Goal: Transaction & Acquisition: Purchase product/service

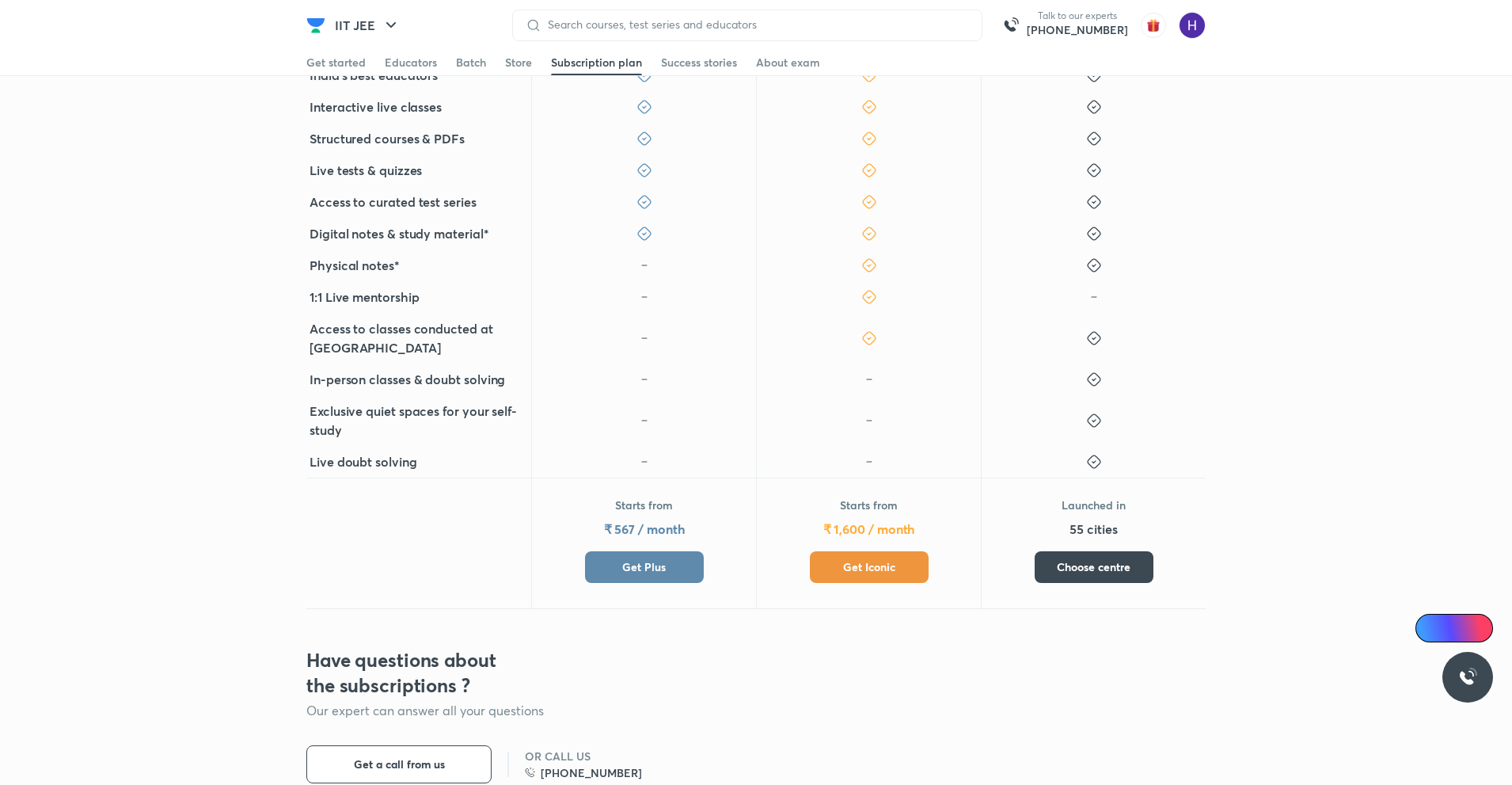
scroll to position [449, 0]
click at [646, 577] on button "Get Plus" at bounding box center [645, 567] width 118 height 31
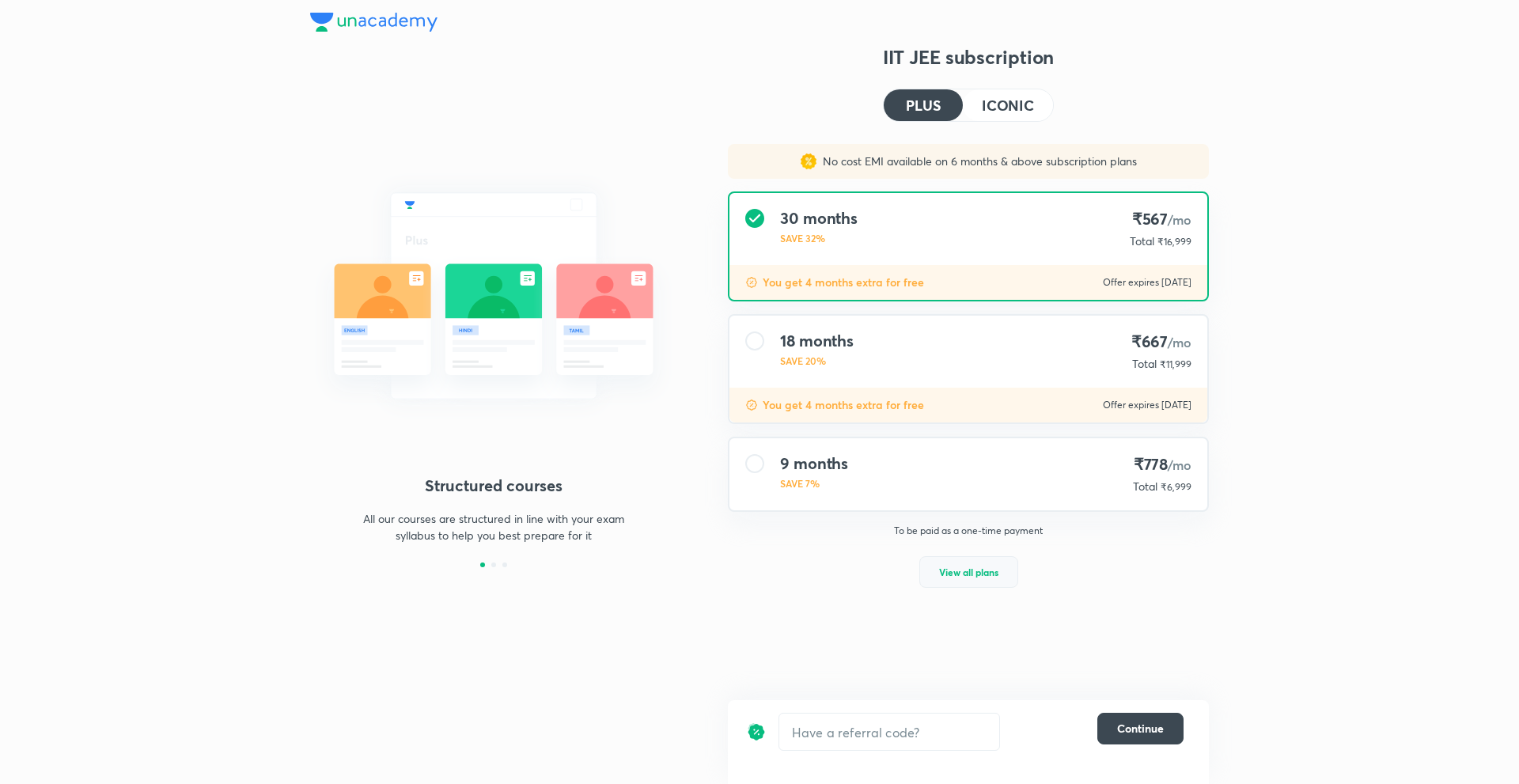
click at [957, 583] on button "View all plans" at bounding box center [969, 572] width 99 height 31
click at [1160, 576] on div "₹4,999" at bounding box center [1173, 574] width 34 height 16
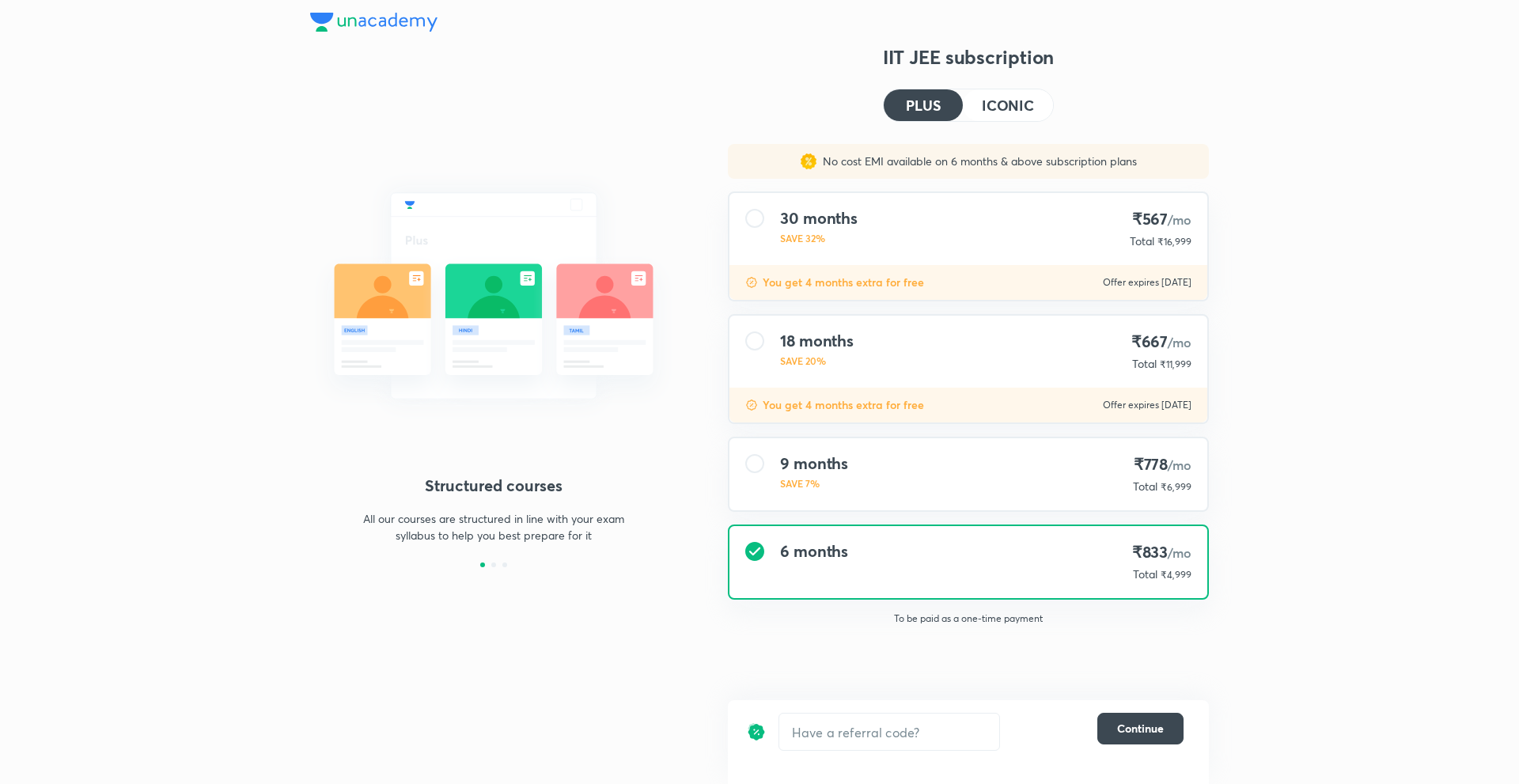
click at [1160, 576] on div "₹4,999" at bounding box center [1173, 574] width 34 height 16
click at [1167, 576] on span "₹4,999" at bounding box center [1175, 574] width 30 height 12
copy span "4,999"
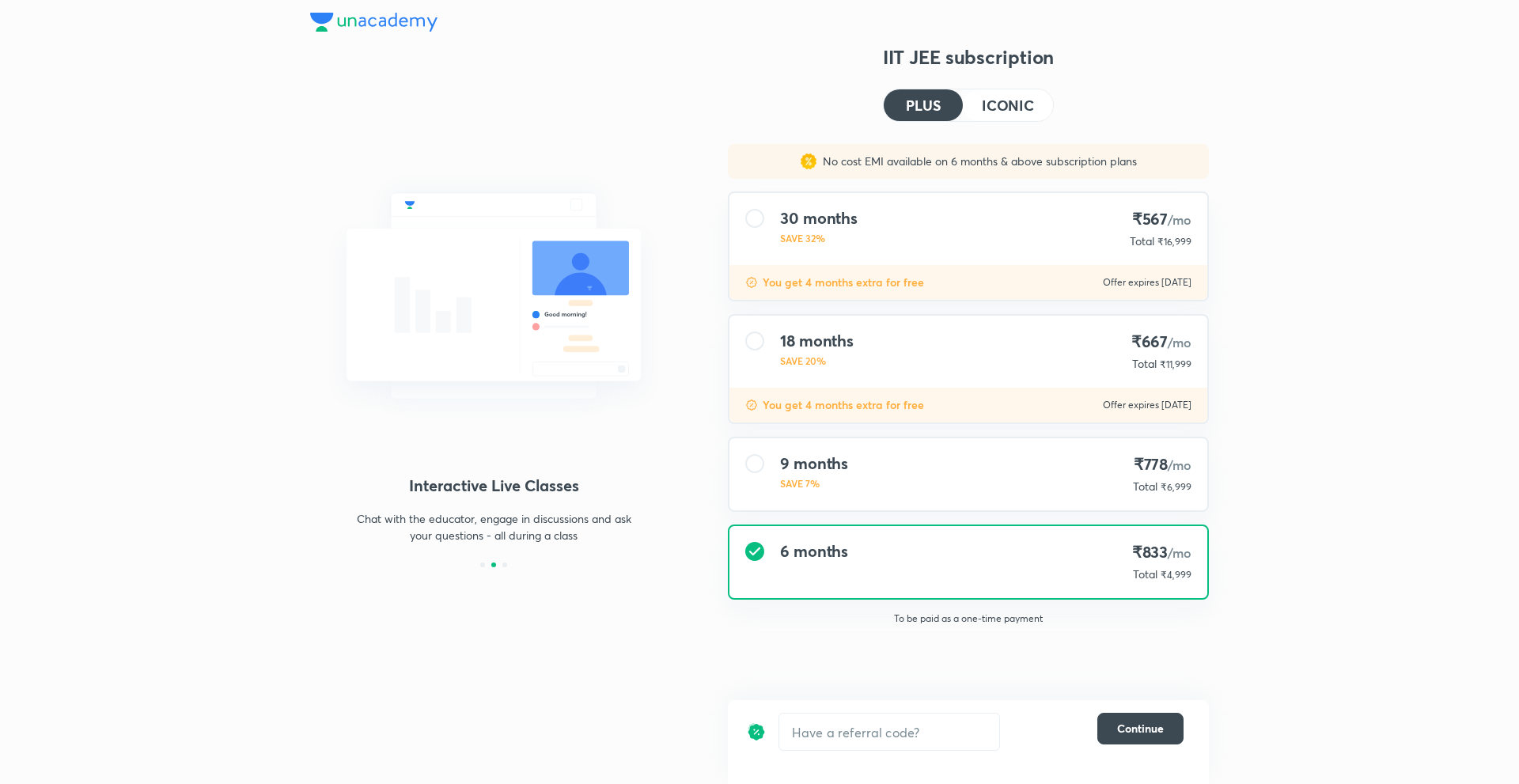
click at [1180, 490] on span "₹6,999" at bounding box center [1175, 487] width 30 height 12
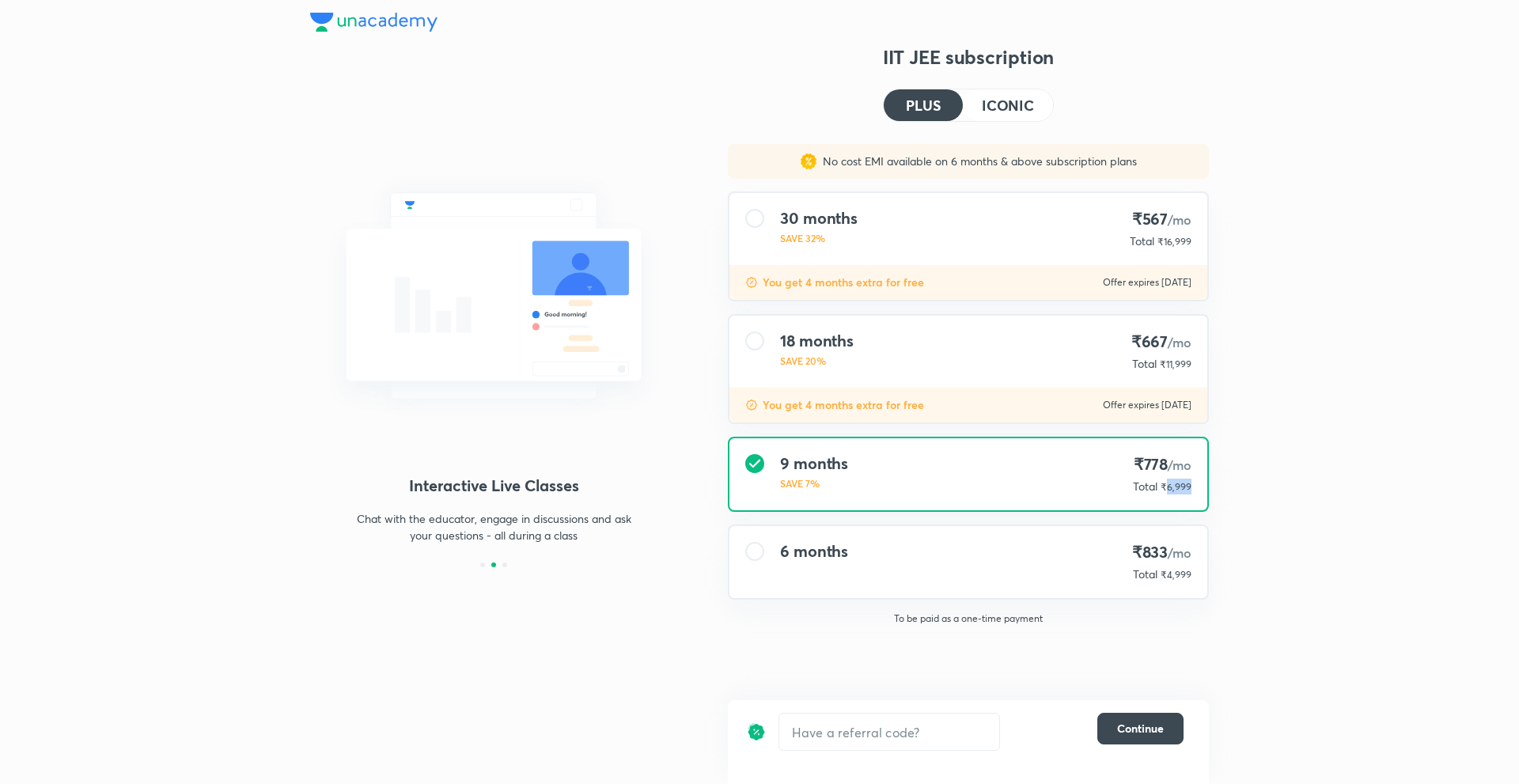
click at [1180, 490] on span "₹6,999" at bounding box center [1175, 487] width 30 height 12
copy span "6,999"
click at [1175, 361] on span "₹11,999" at bounding box center [1175, 365] width 31 height 12
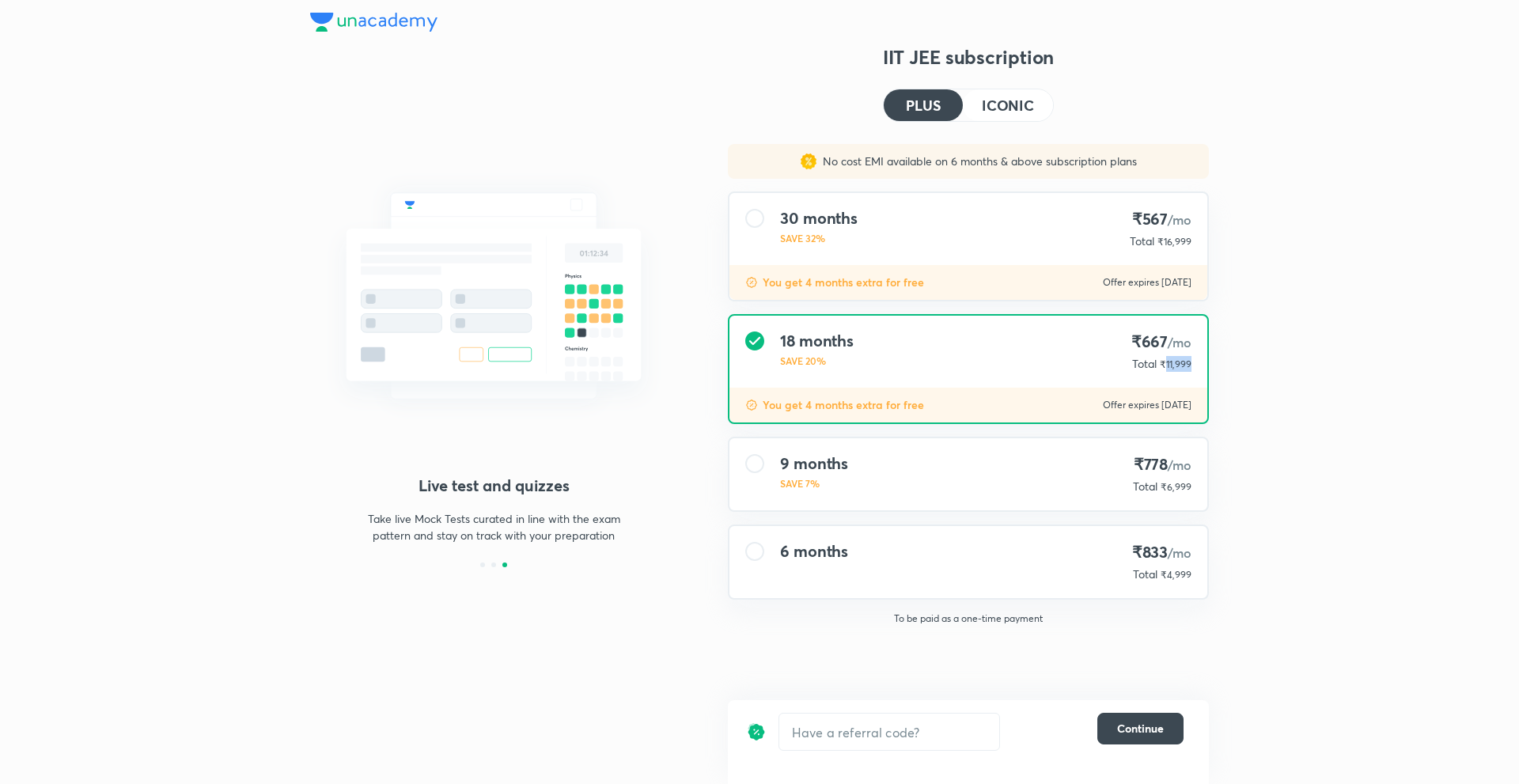
click at [1175, 361] on span "₹11,999" at bounding box center [1175, 365] width 31 height 12
copy span "11,999"
click at [1168, 242] on span "₹16,999" at bounding box center [1173, 242] width 34 height 12
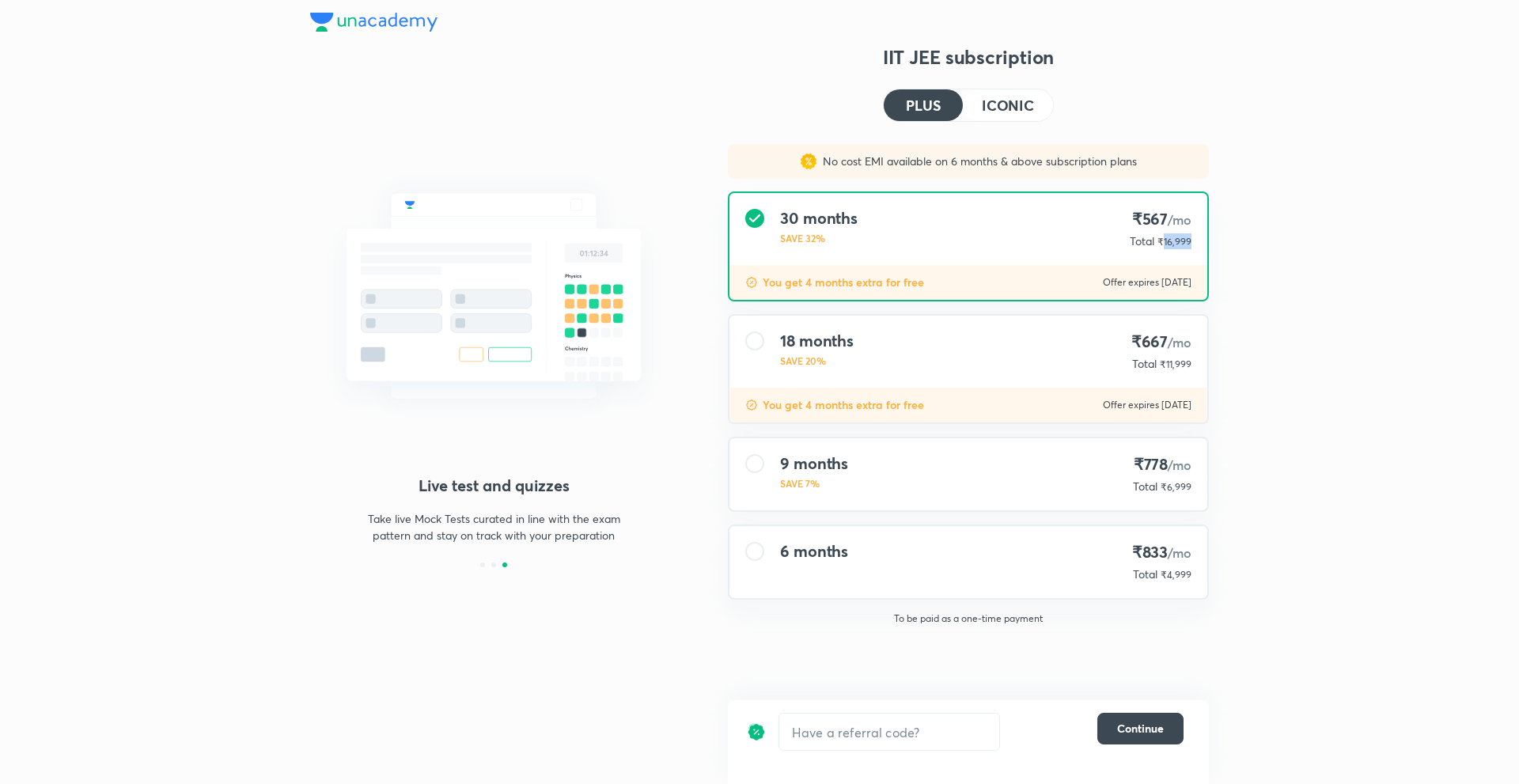
click at [1168, 242] on span "₹16,999" at bounding box center [1173, 242] width 34 height 12
copy span "16,999"
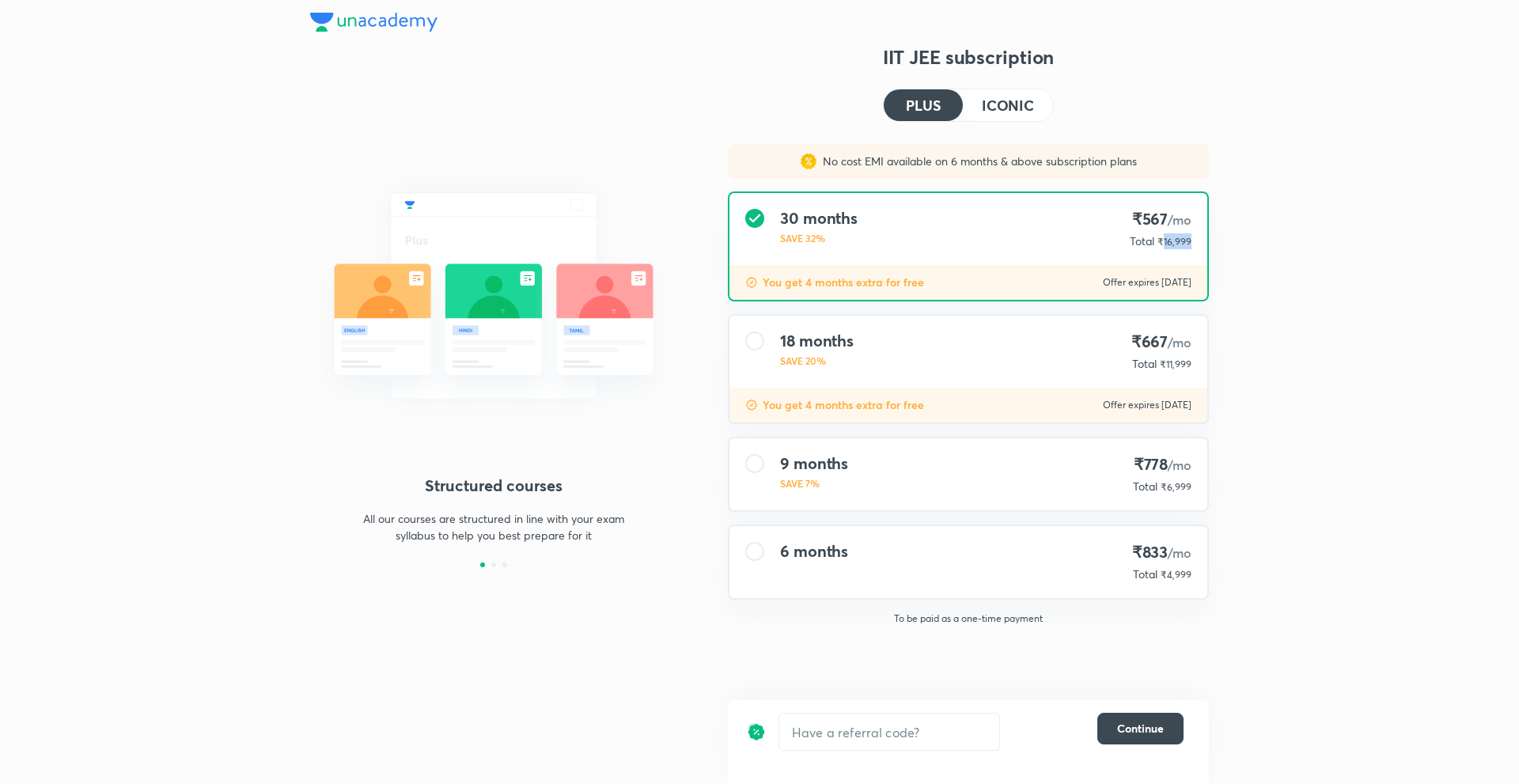
click at [985, 105] on h4 "ICONIC" at bounding box center [1008, 105] width 52 height 14
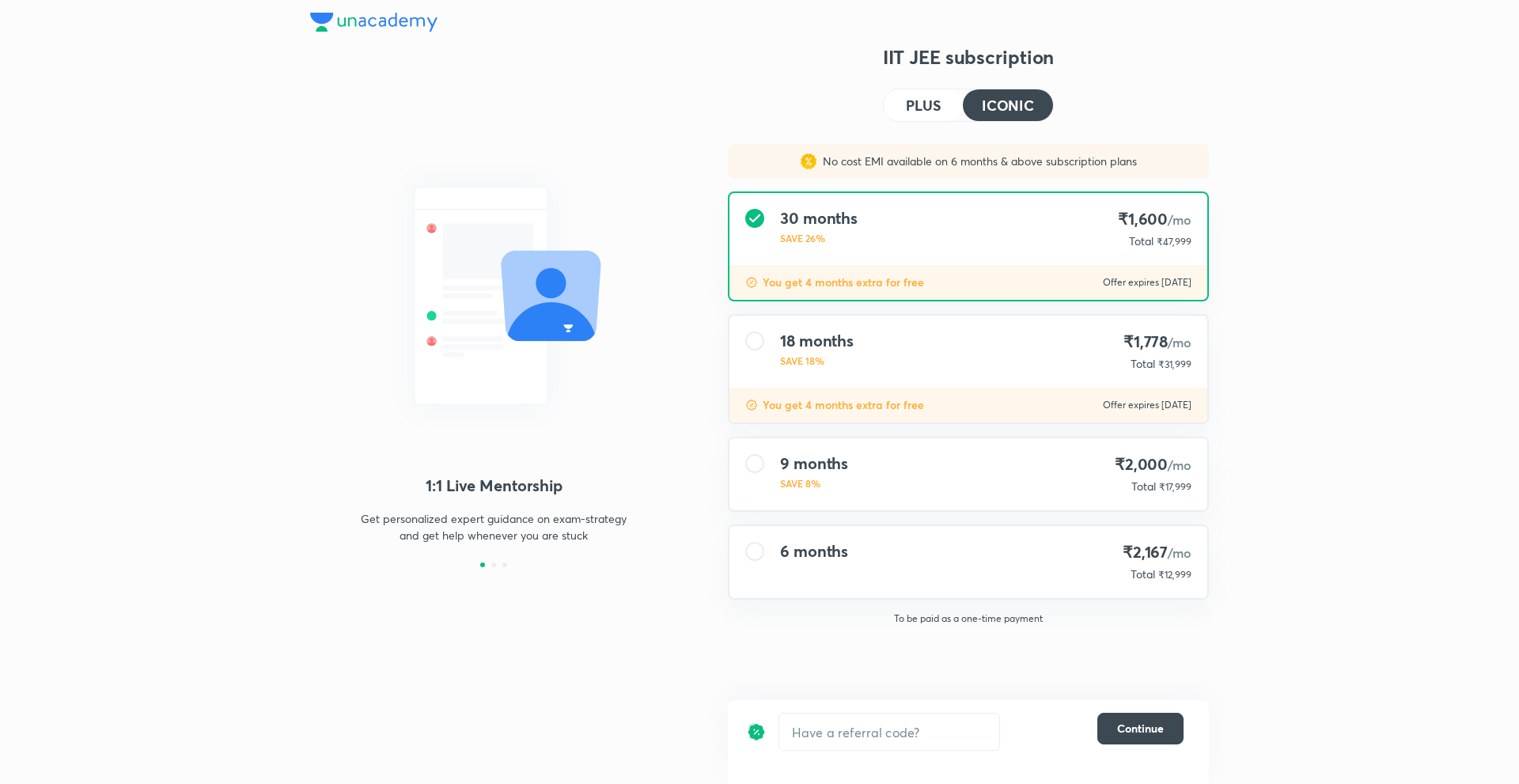
click at [1168, 574] on span "₹12,999" at bounding box center [1174, 574] width 33 height 12
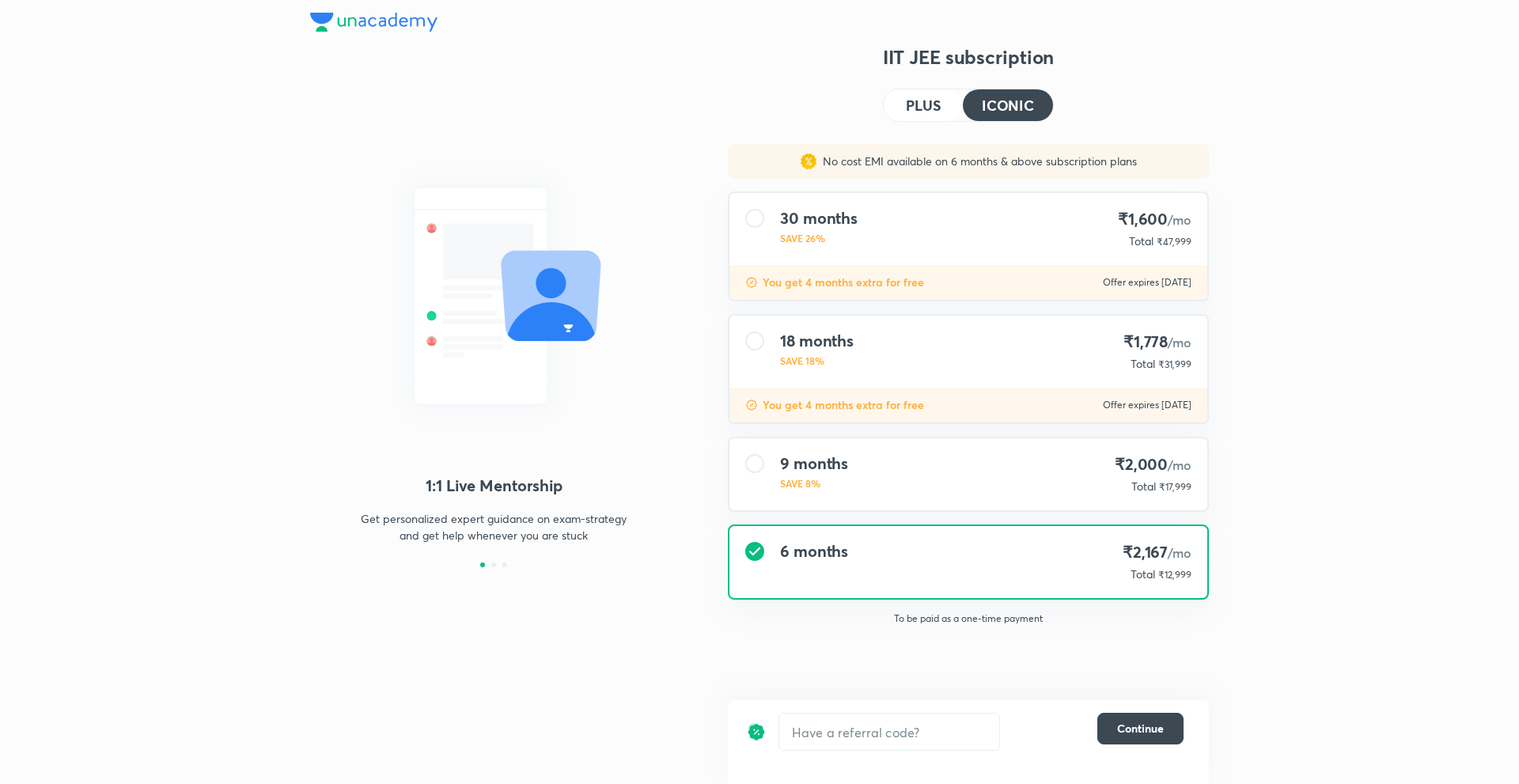
click at [1172, 580] on span "₹12,999" at bounding box center [1174, 574] width 33 height 12
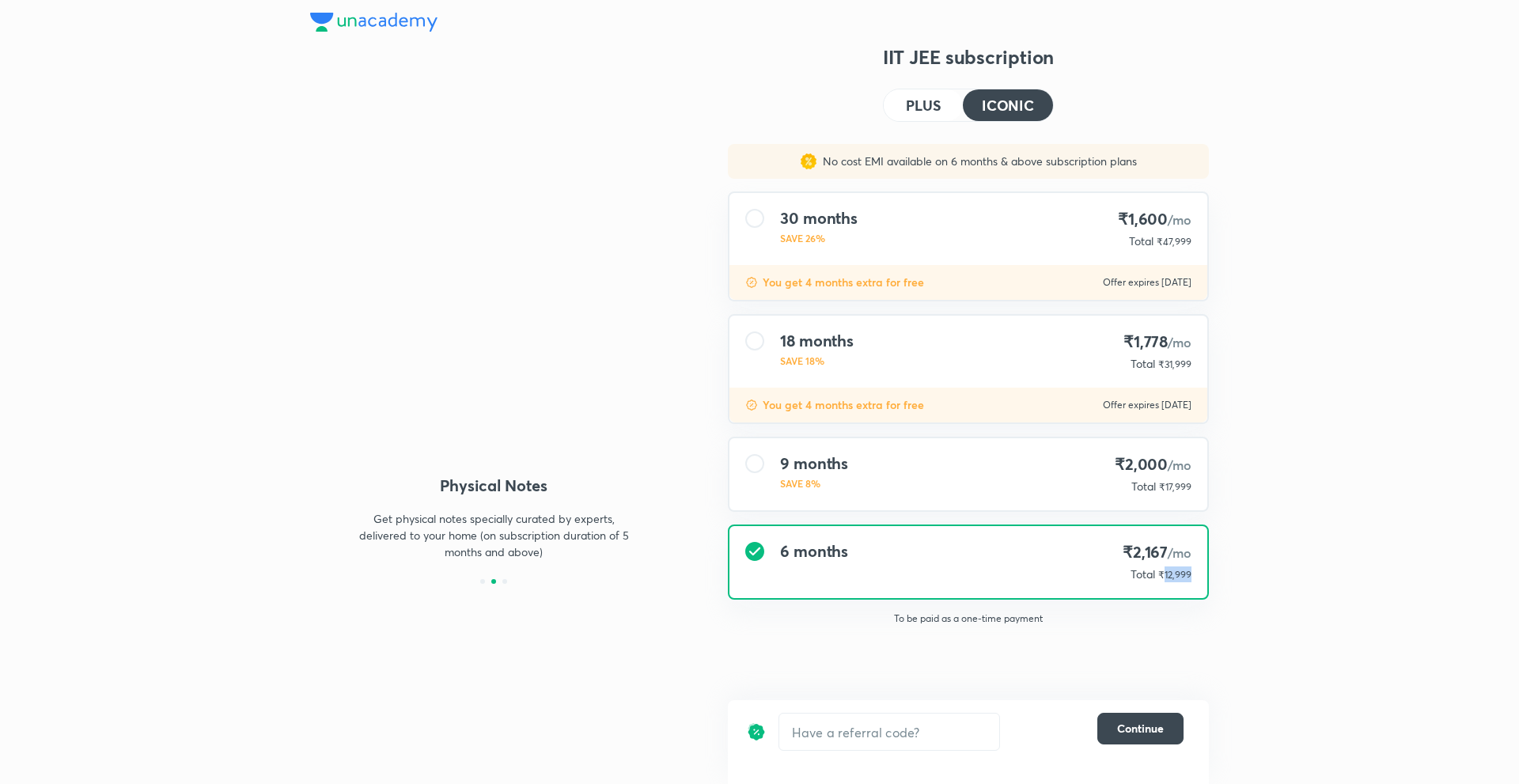
copy span "12,999"
click at [1166, 492] on span "₹17,999" at bounding box center [1174, 487] width 32 height 12
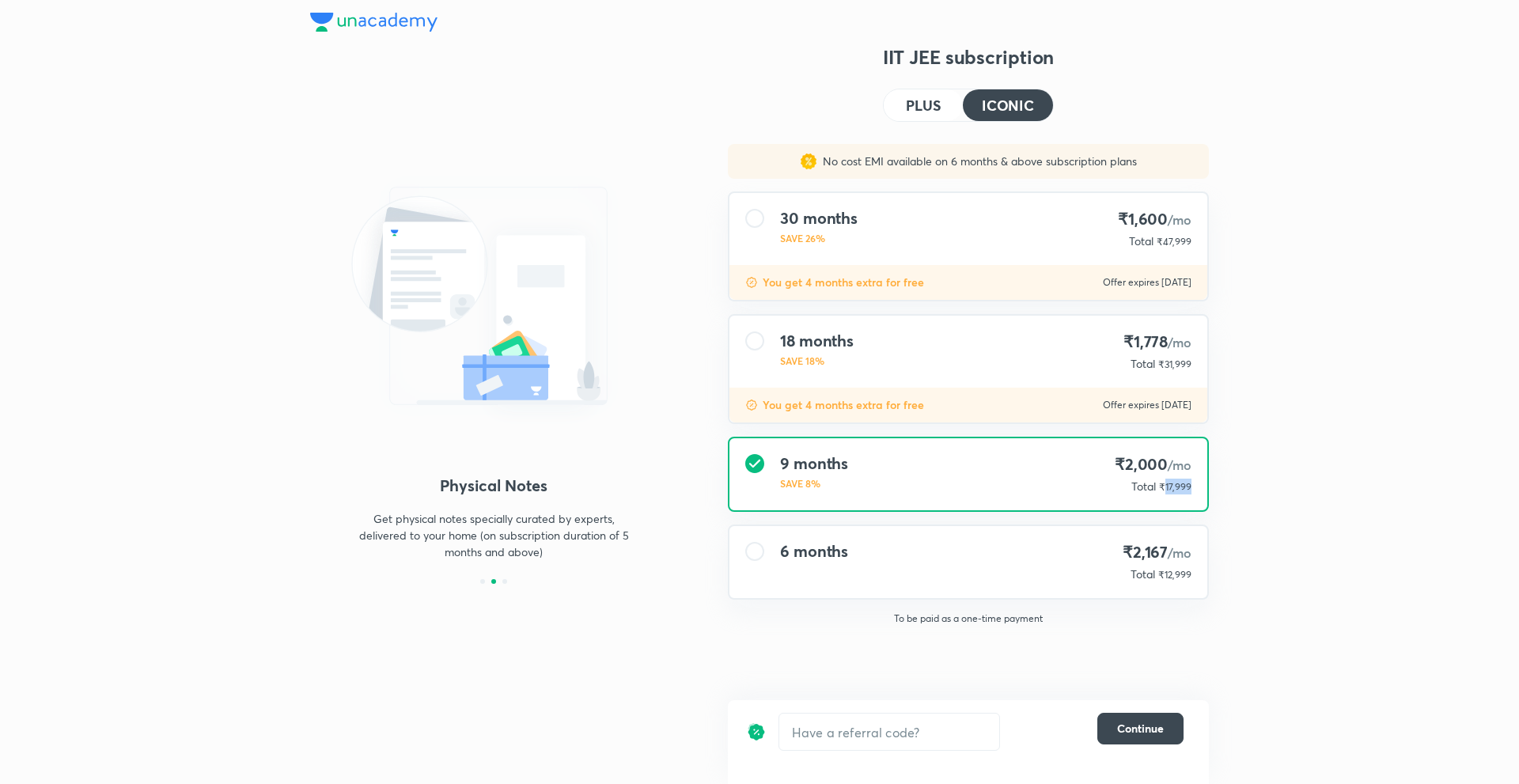
click at [1166, 492] on span "₹17,999" at bounding box center [1174, 487] width 32 height 12
copy span "17,999"
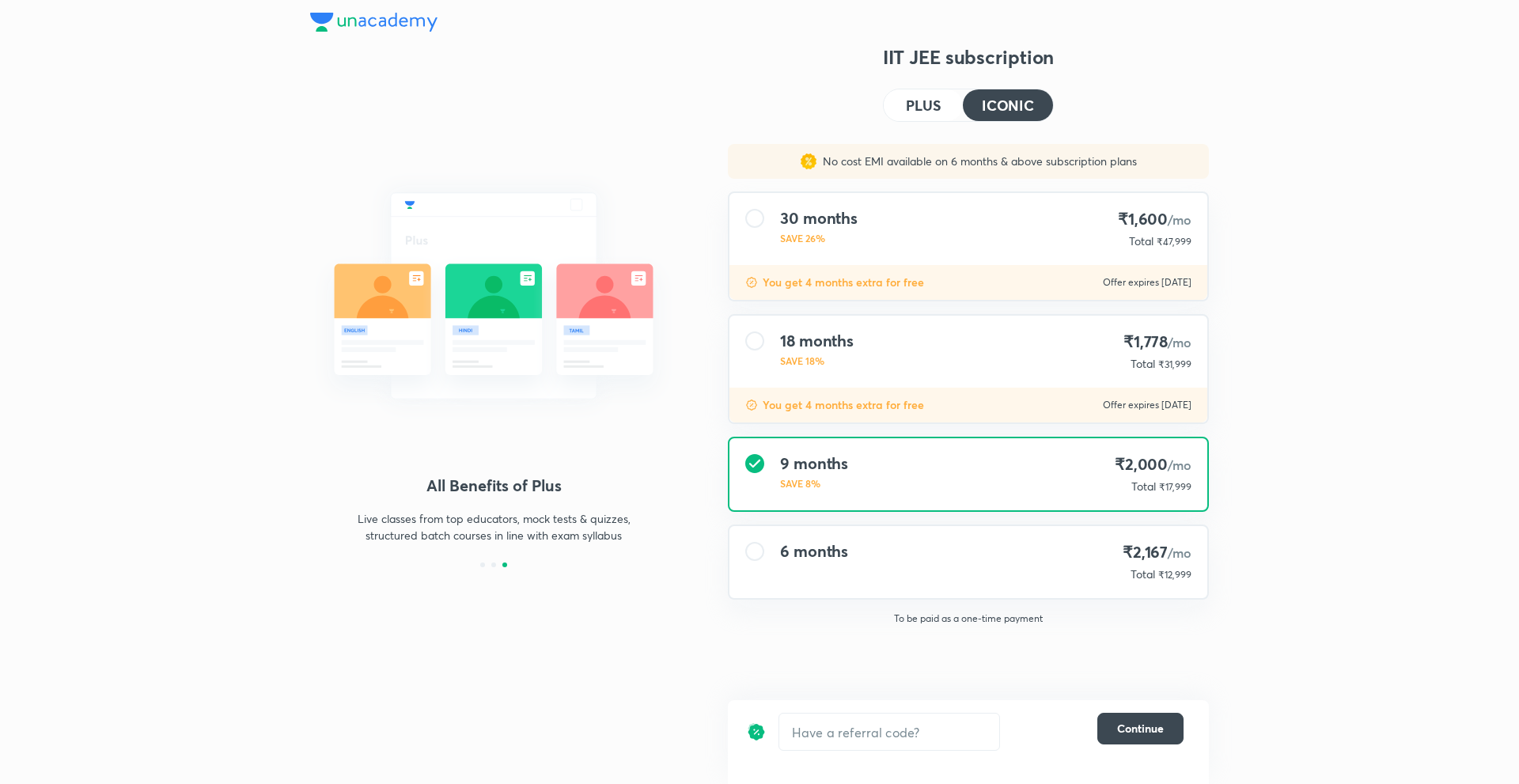
click at [1179, 361] on span "₹31,999" at bounding box center [1174, 365] width 33 height 12
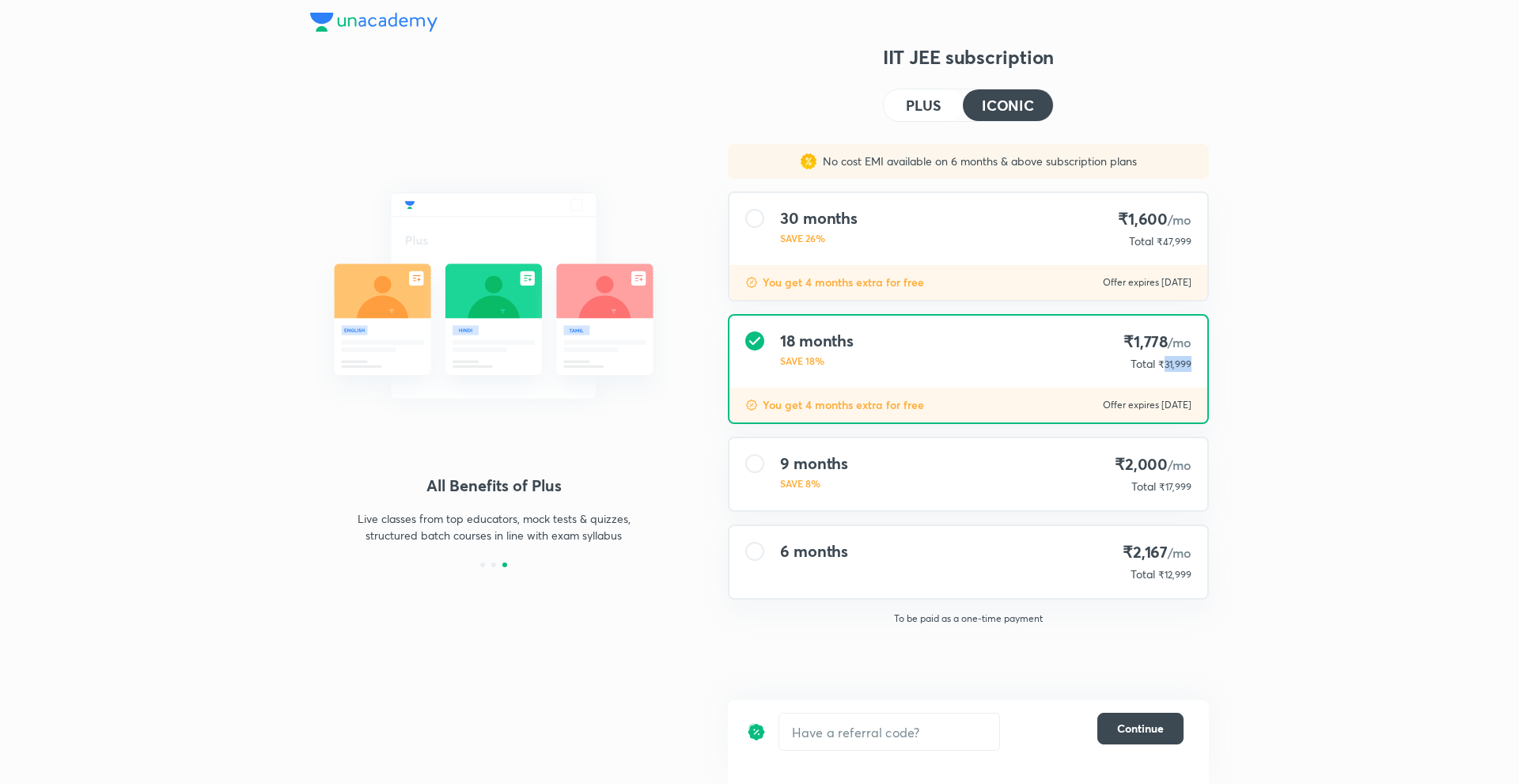
copy span "31,999"
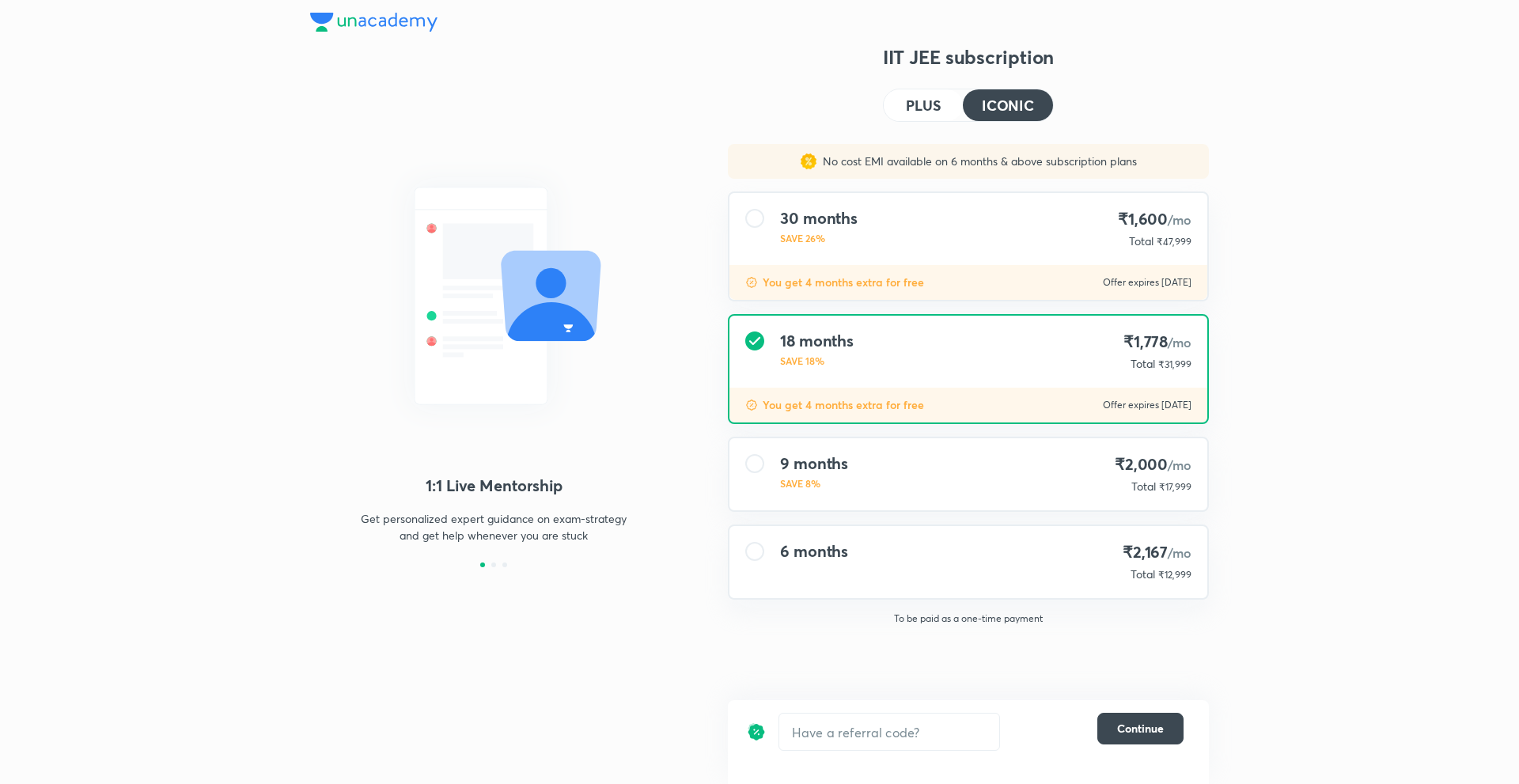
click at [1179, 241] on span "₹47,999" at bounding box center [1174, 242] width 35 height 12
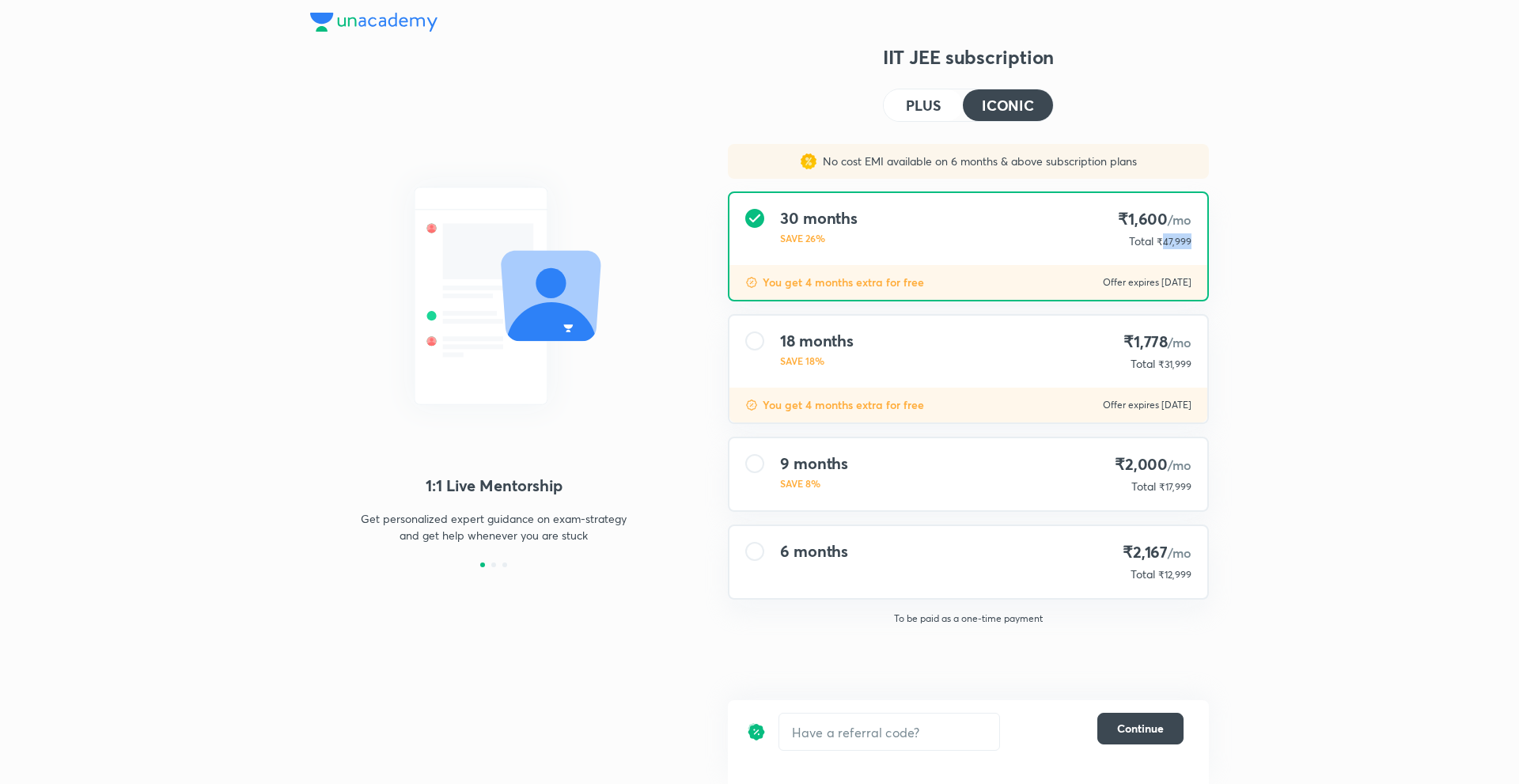
click at [1179, 241] on span "₹47,999" at bounding box center [1174, 242] width 35 height 12
copy span "47,999"
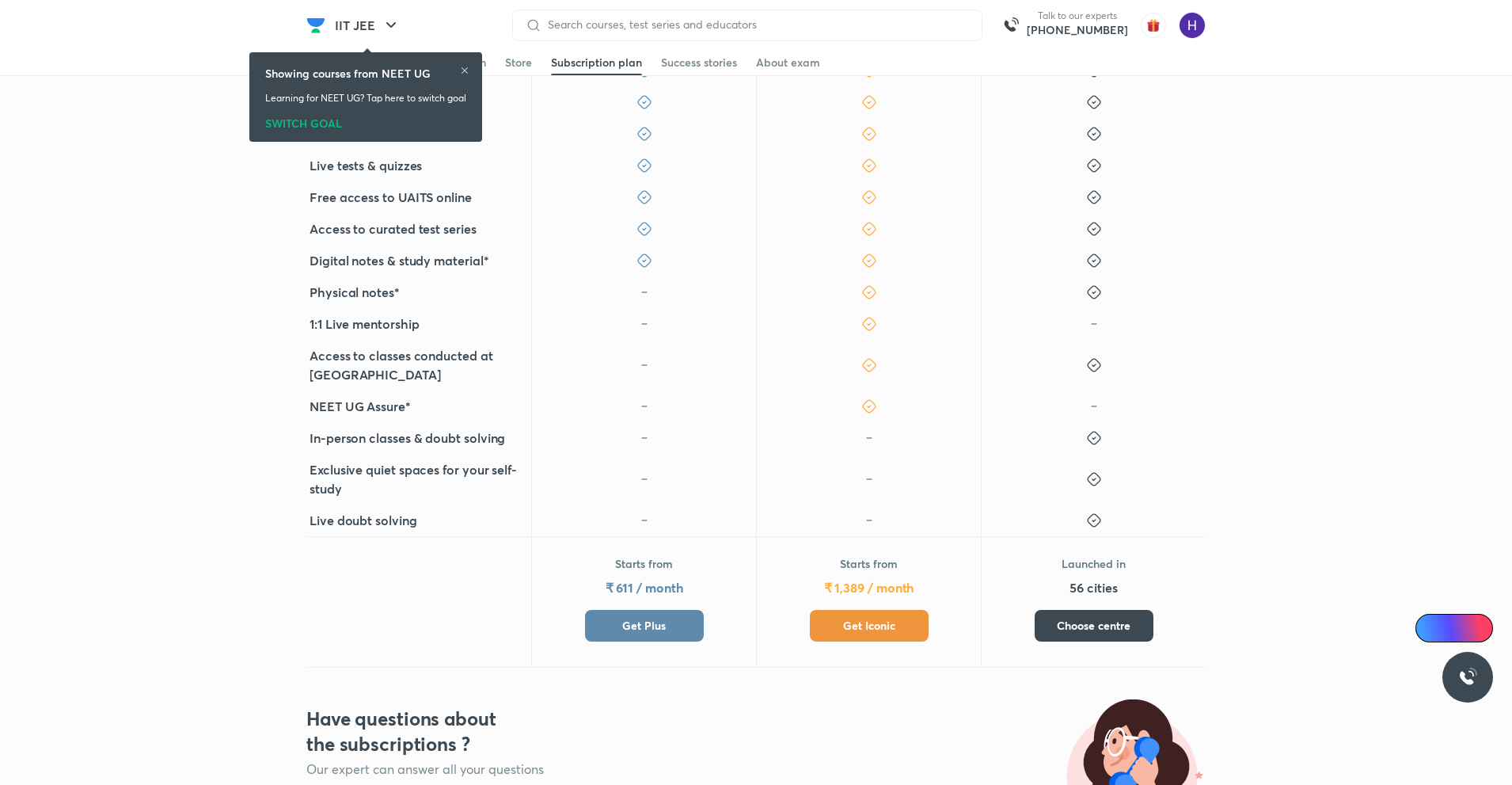
scroll to position [499, 0]
click at [657, 618] on span "Get Plus" at bounding box center [644, 626] width 44 height 16
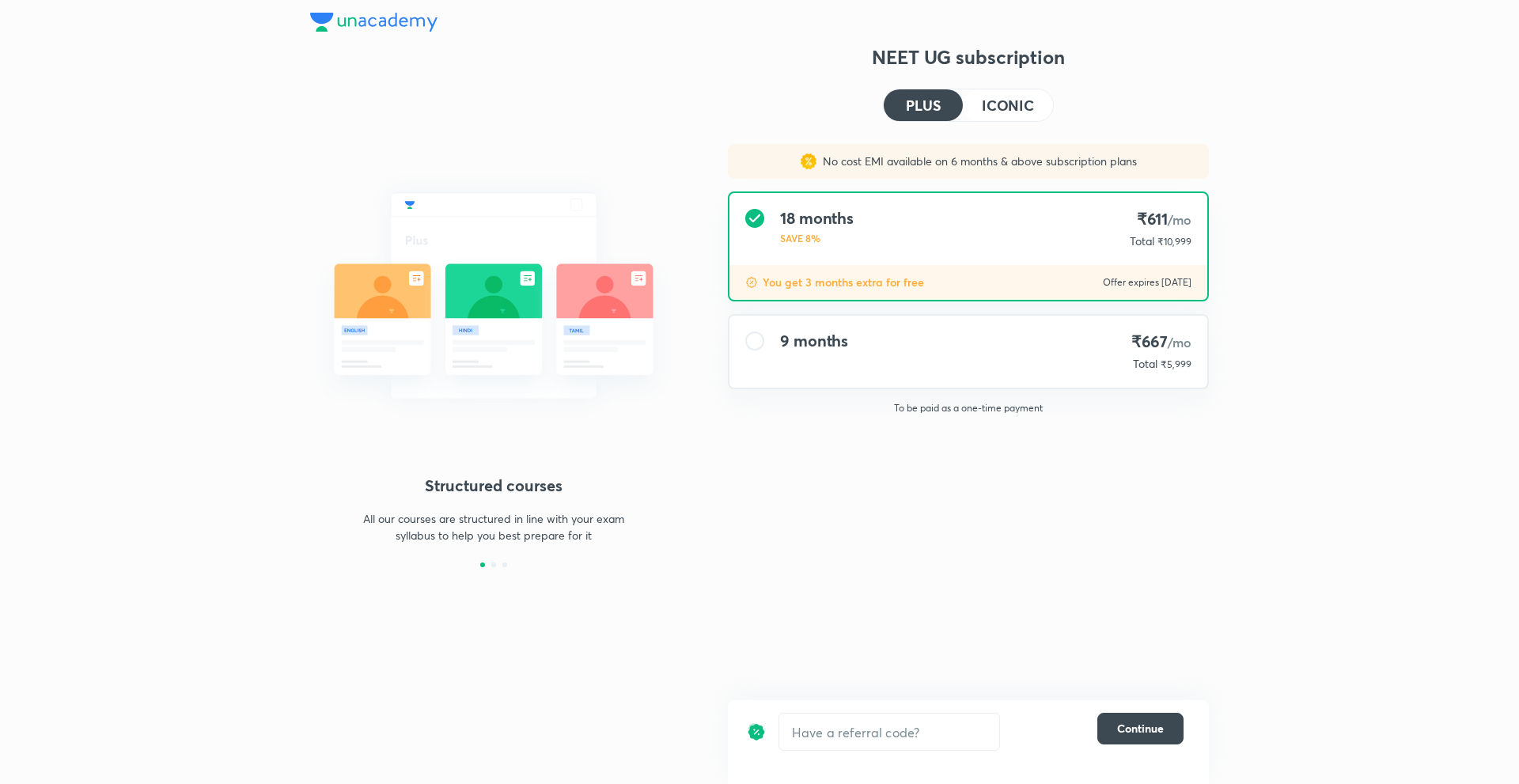
click at [1175, 358] on span "₹5,999" at bounding box center [1175, 365] width 30 height 12
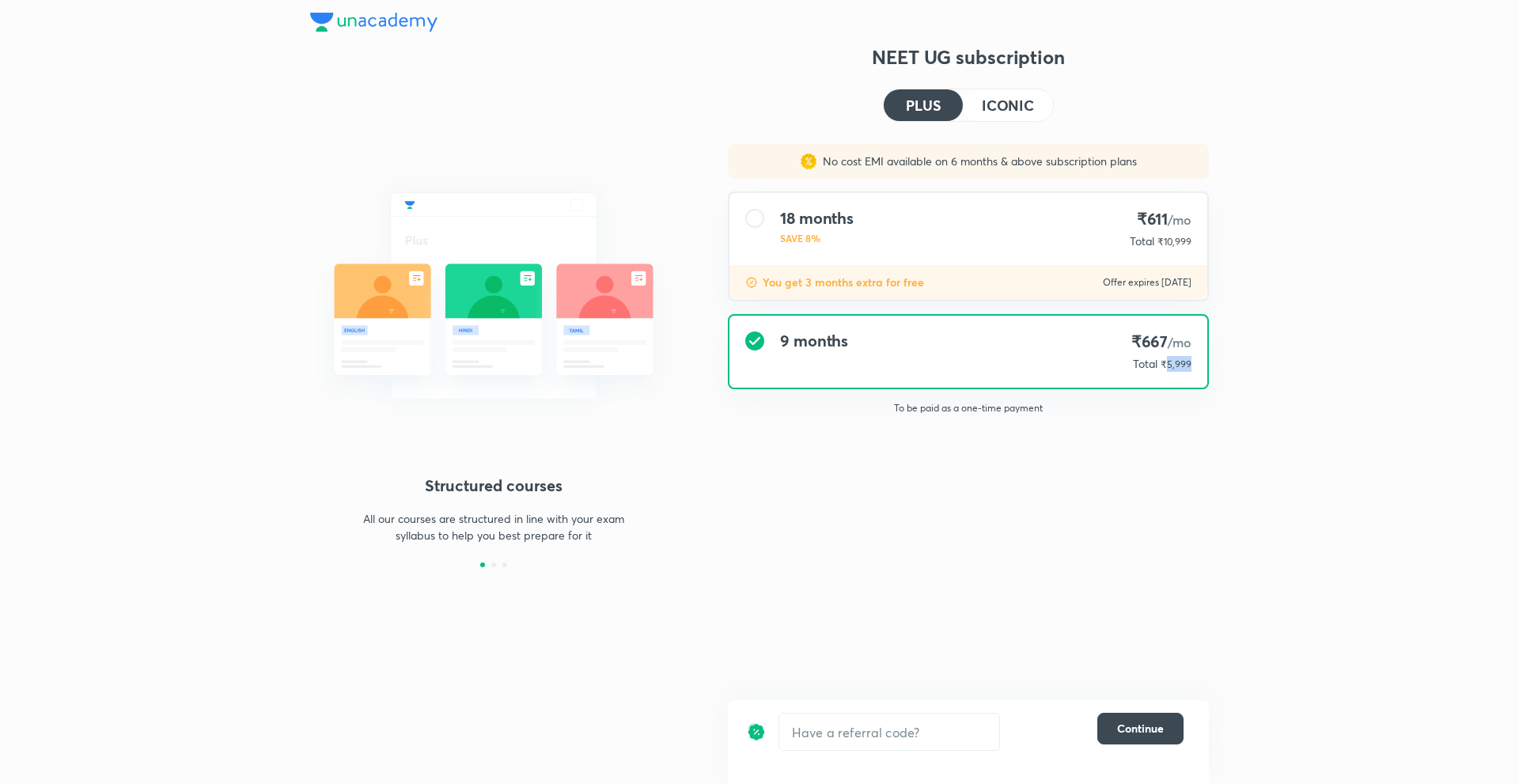
click at [1175, 358] on span "₹5,999" at bounding box center [1175, 365] width 30 height 12
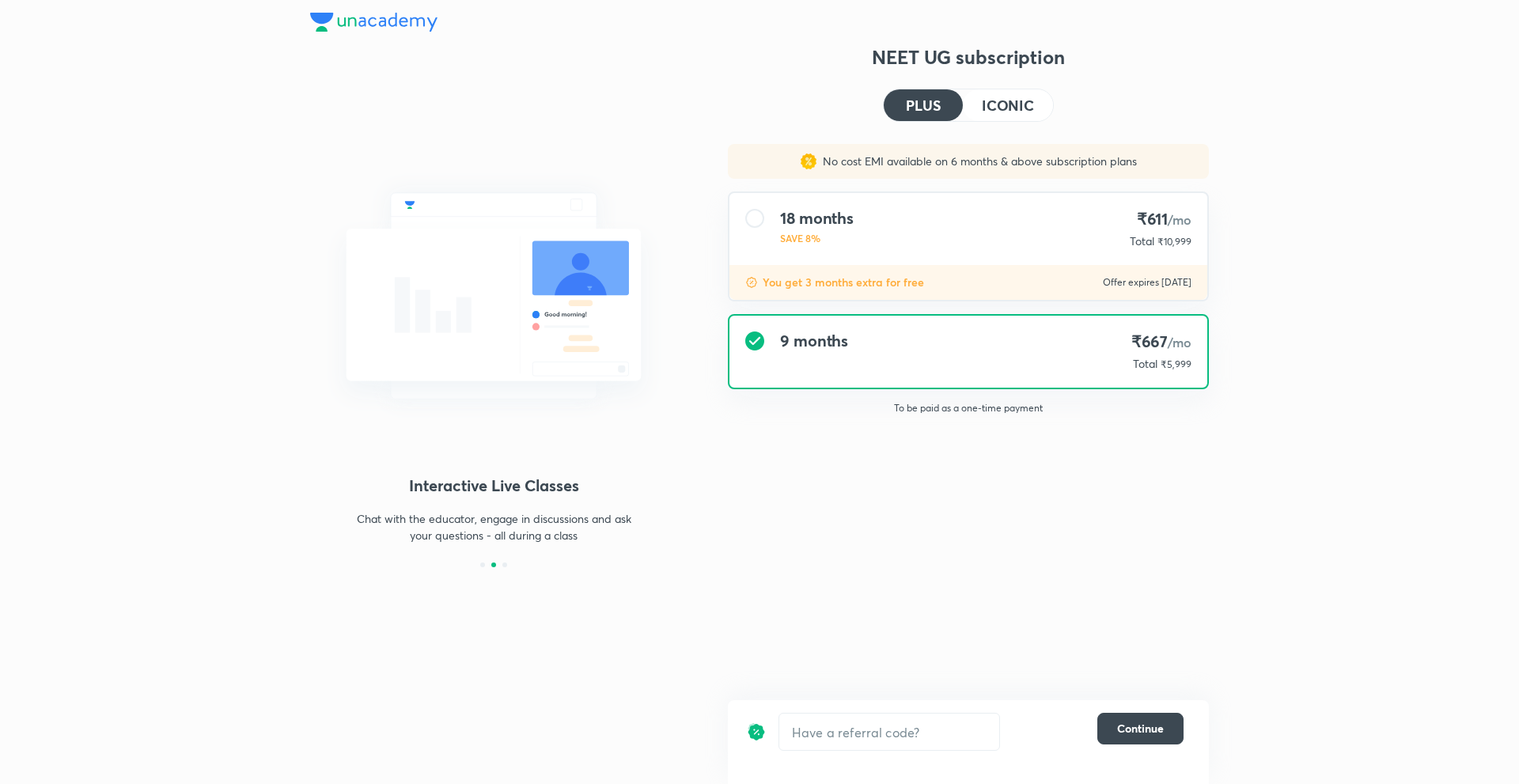
click at [1167, 242] on span "₹10,999" at bounding box center [1173, 242] width 34 height 12
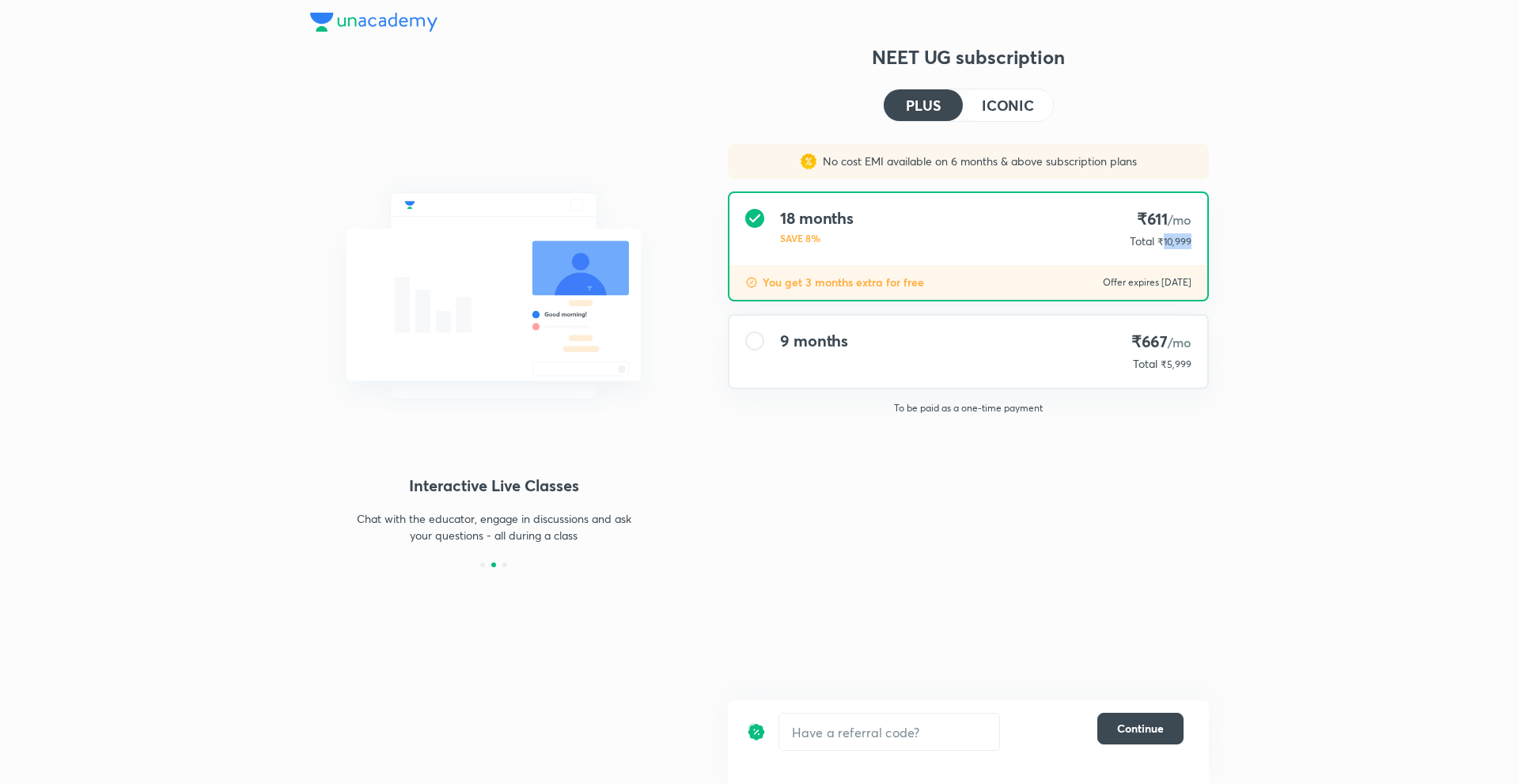
click at [1167, 242] on span "₹10,999" at bounding box center [1173, 242] width 34 height 12
copy span "10,999"
click at [991, 107] on h4 "ICONIC" at bounding box center [1008, 105] width 52 height 14
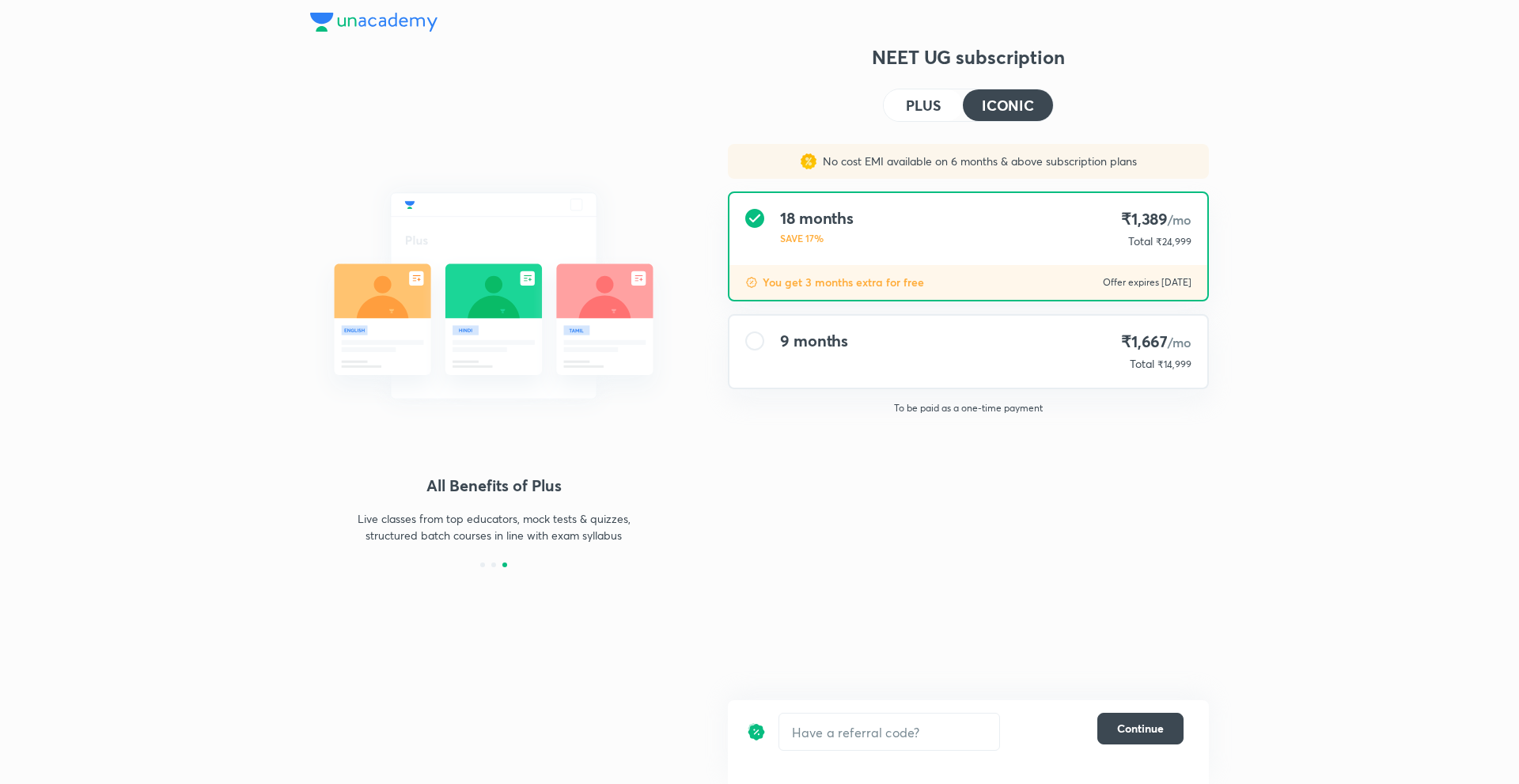
click at [1170, 368] on span "₹14,999" at bounding box center [1173, 365] width 34 height 12
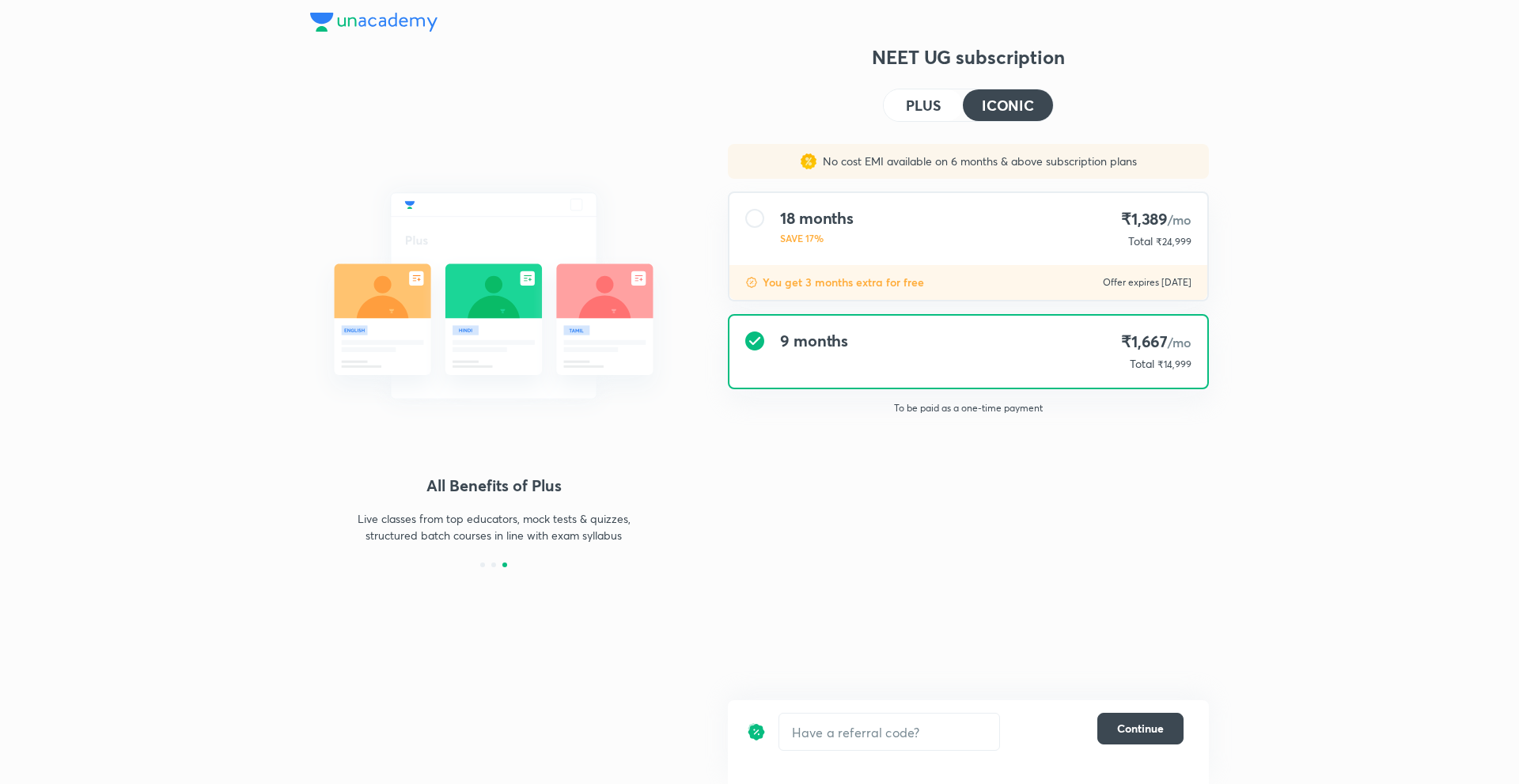
click at [1183, 367] on span "₹14,999" at bounding box center [1173, 365] width 34 height 12
copy span "14,999"
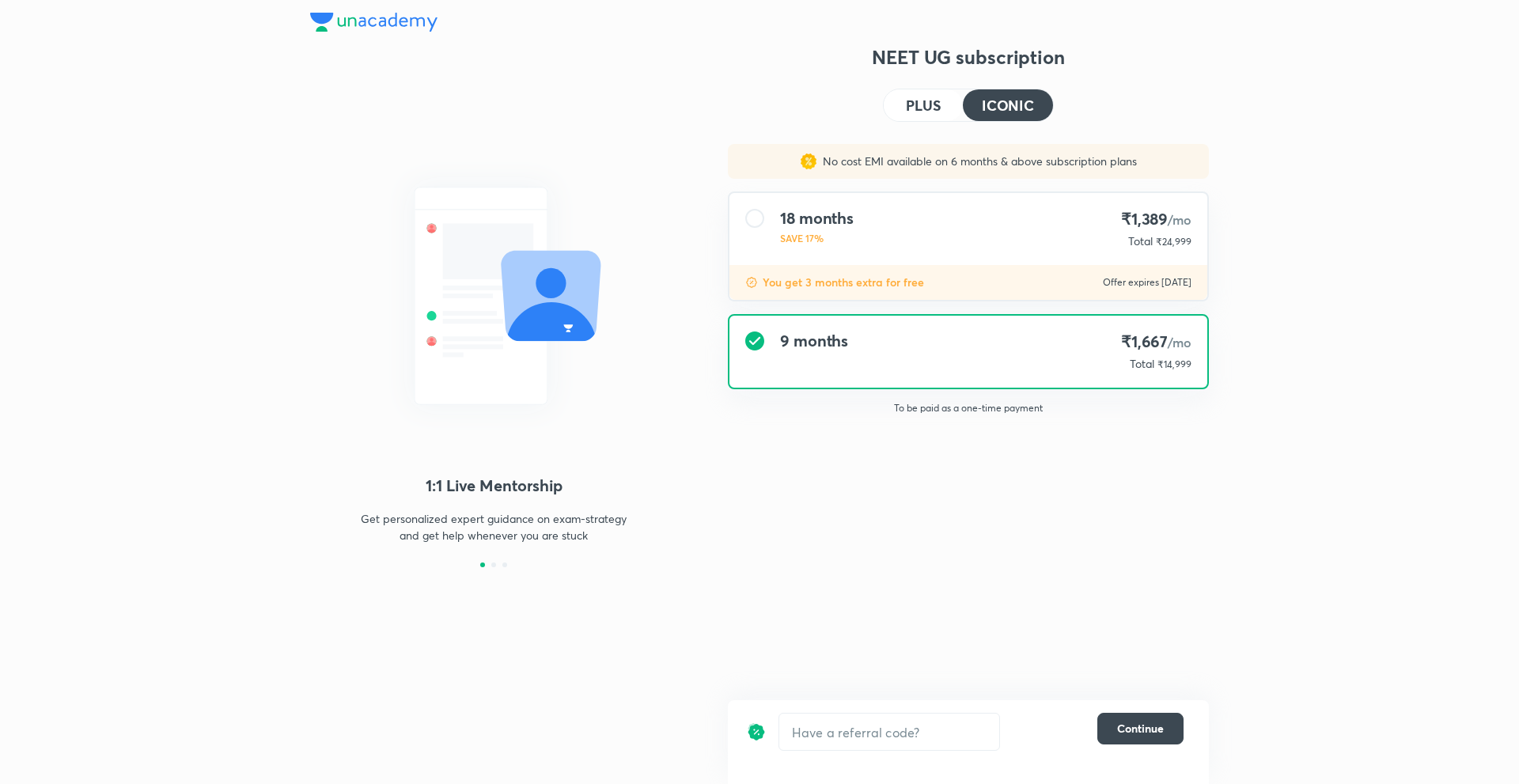
click at [1183, 238] on span "₹24,999" at bounding box center [1173, 242] width 36 height 12
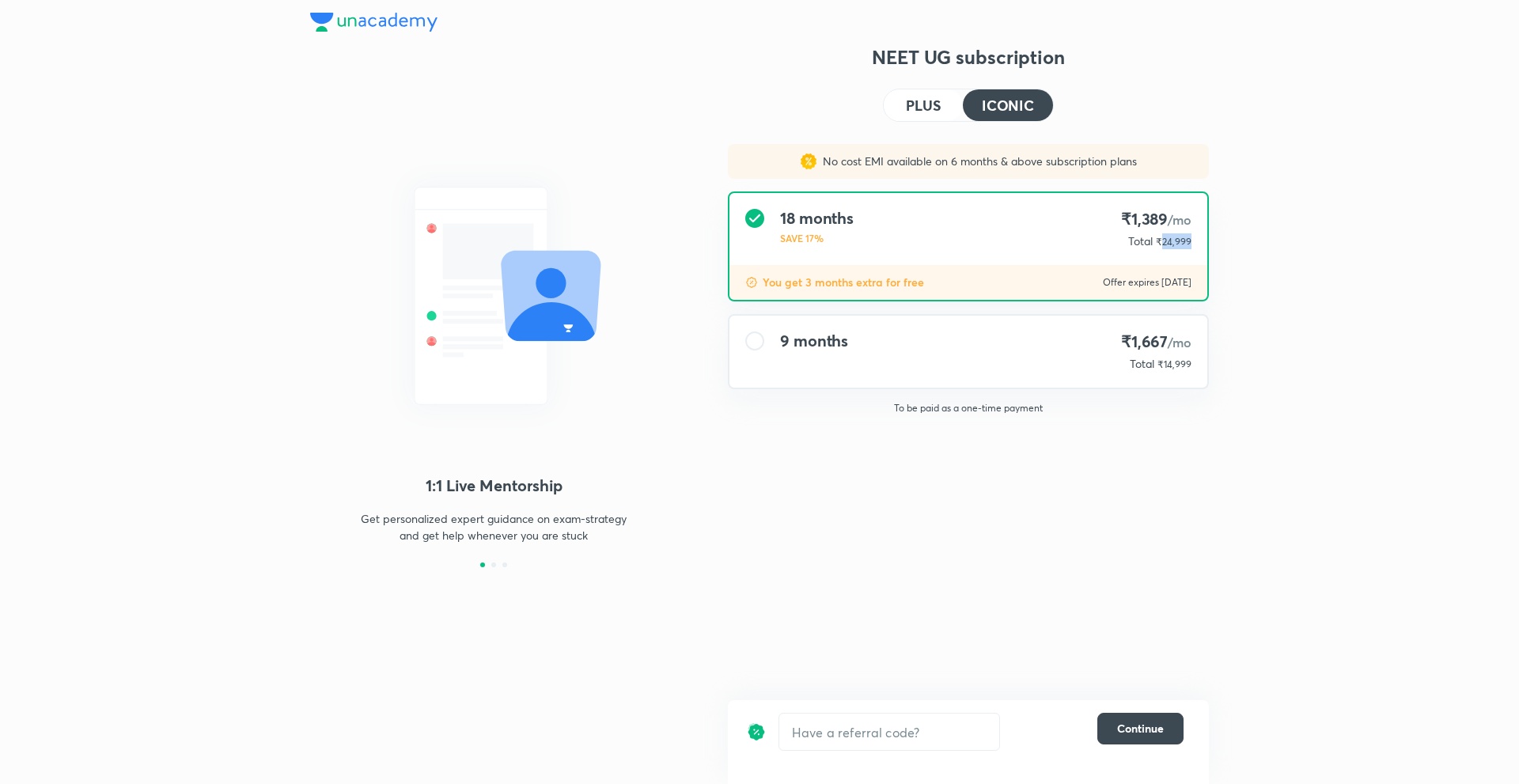
copy span "24,999"
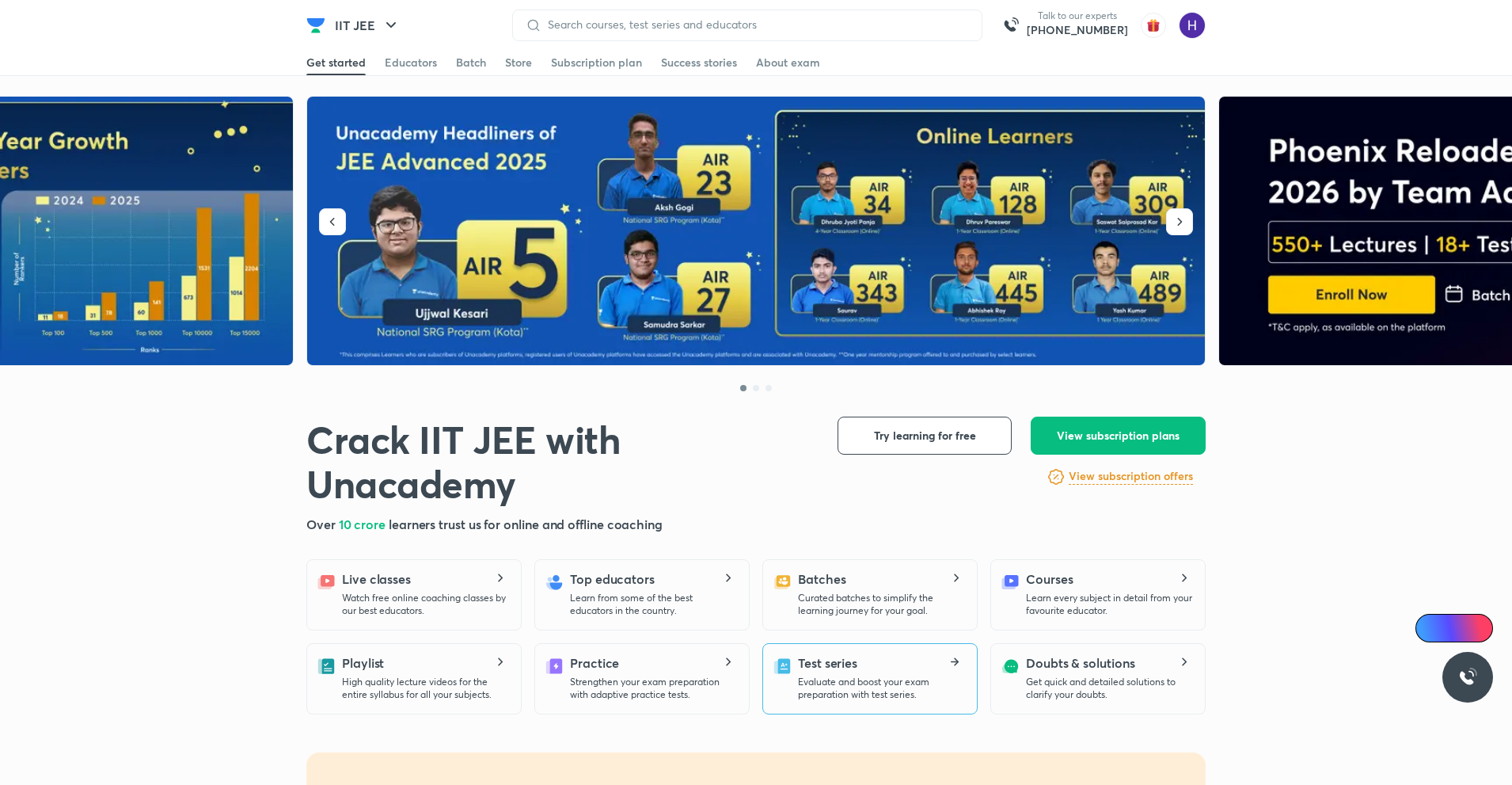
click at [907, 669] on div "Test series Evaluate and boost your exam preparation with test series." at bounding box center [881, 677] width 166 height 48
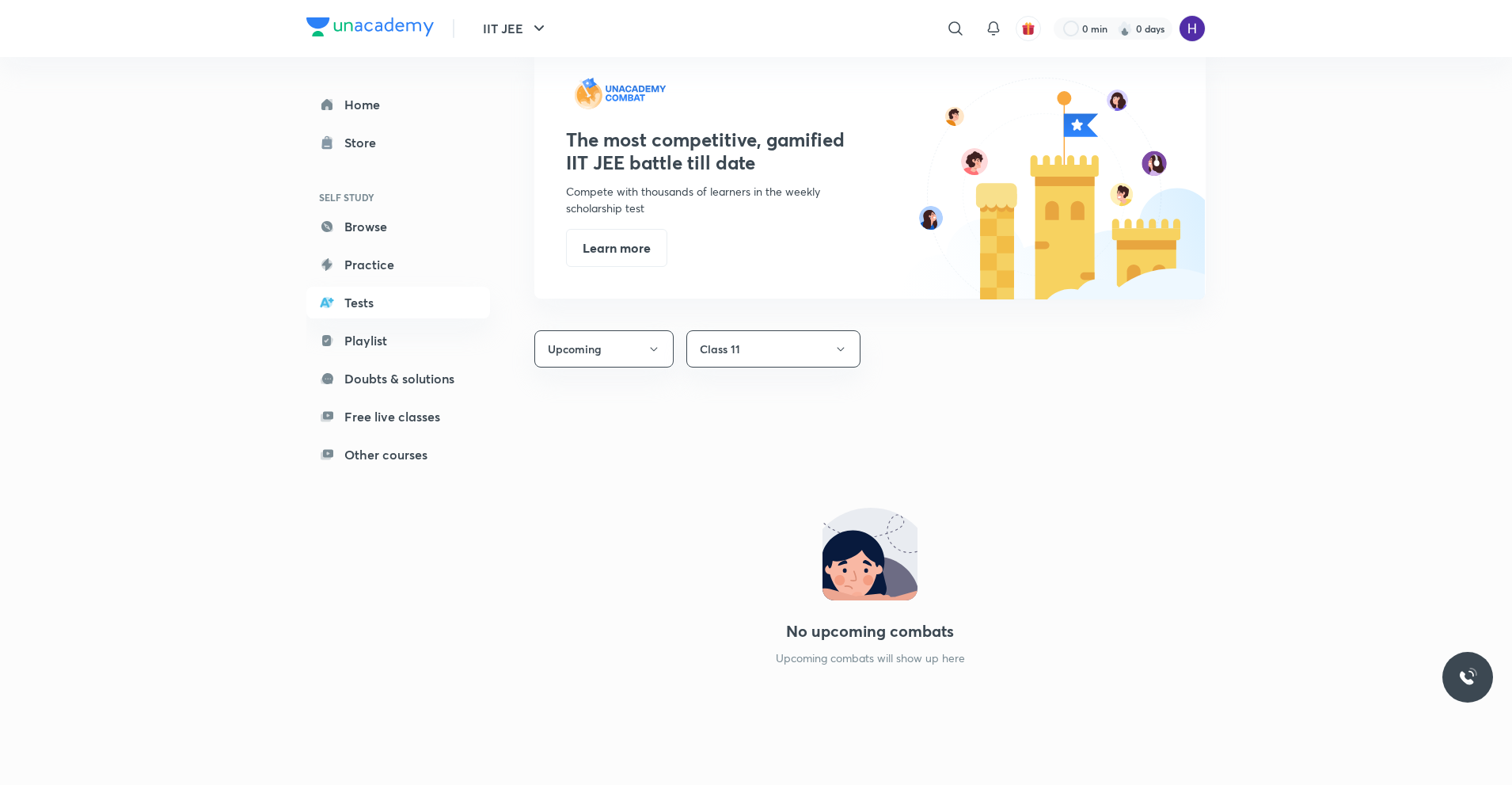
scroll to position [795, 0]
click at [623, 241] on button "Learn more" at bounding box center [617, 246] width 101 height 38
